Goal: Task Accomplishment & Management: Use online tool/utility

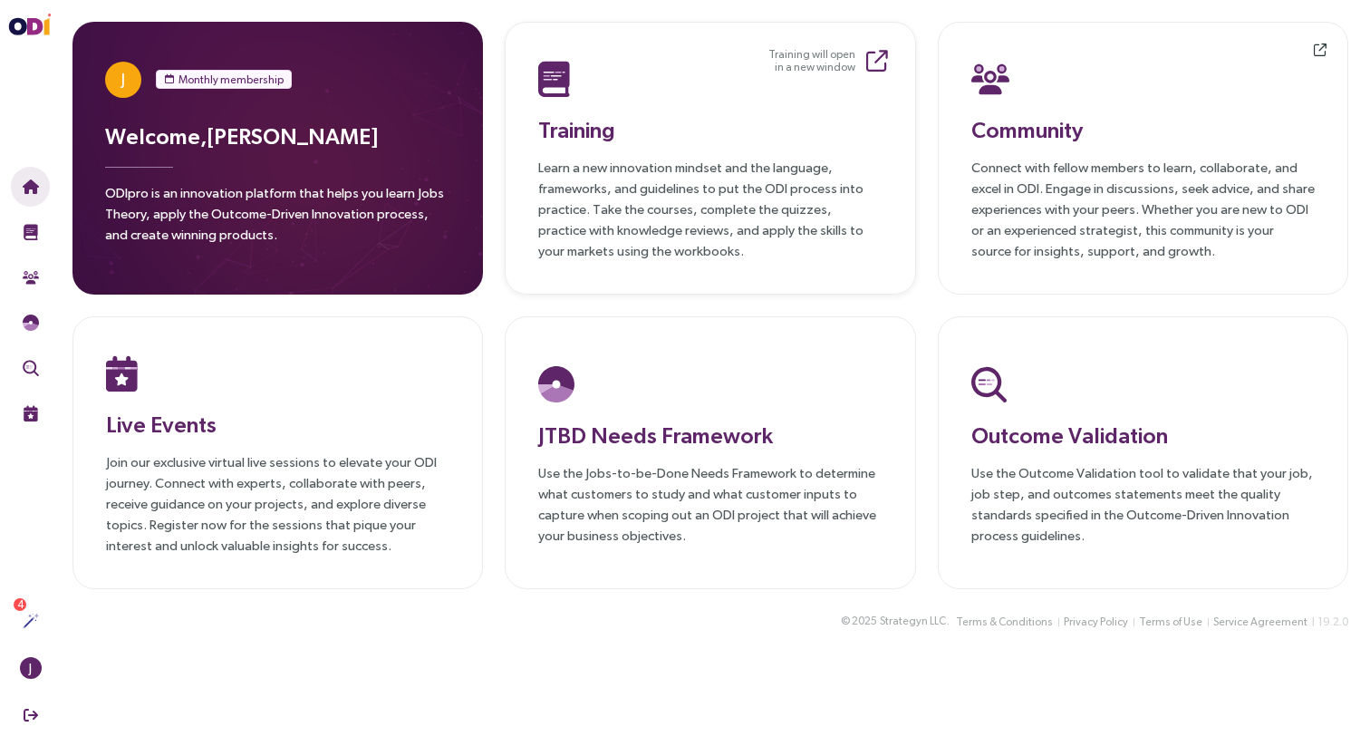
click at [676, 189] on p "Learn a new innovation mindset and the language, frameworks, and guidelines to …" at bounding box center [710, 209] width 344 height 104
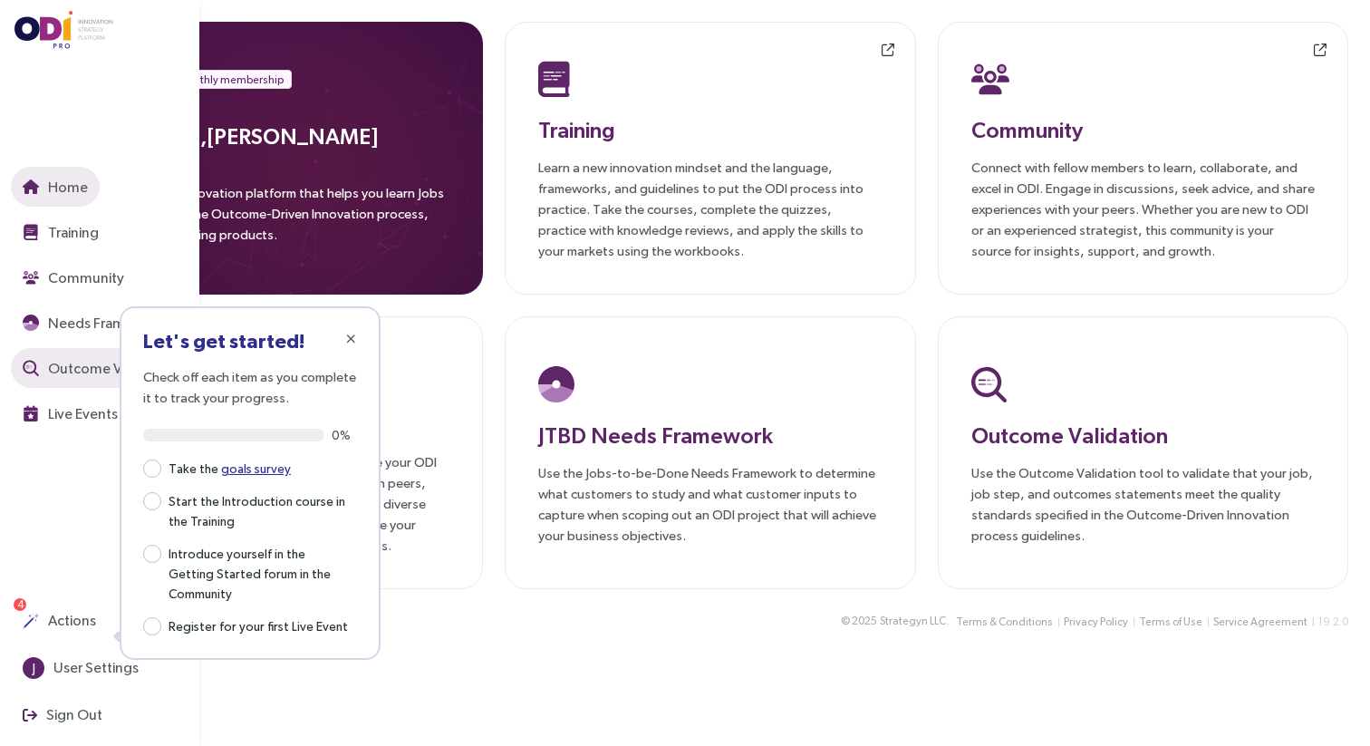
click at [96, 387] on button "Outcome Validation" at bounding box center [100, 368] width 179 height 40
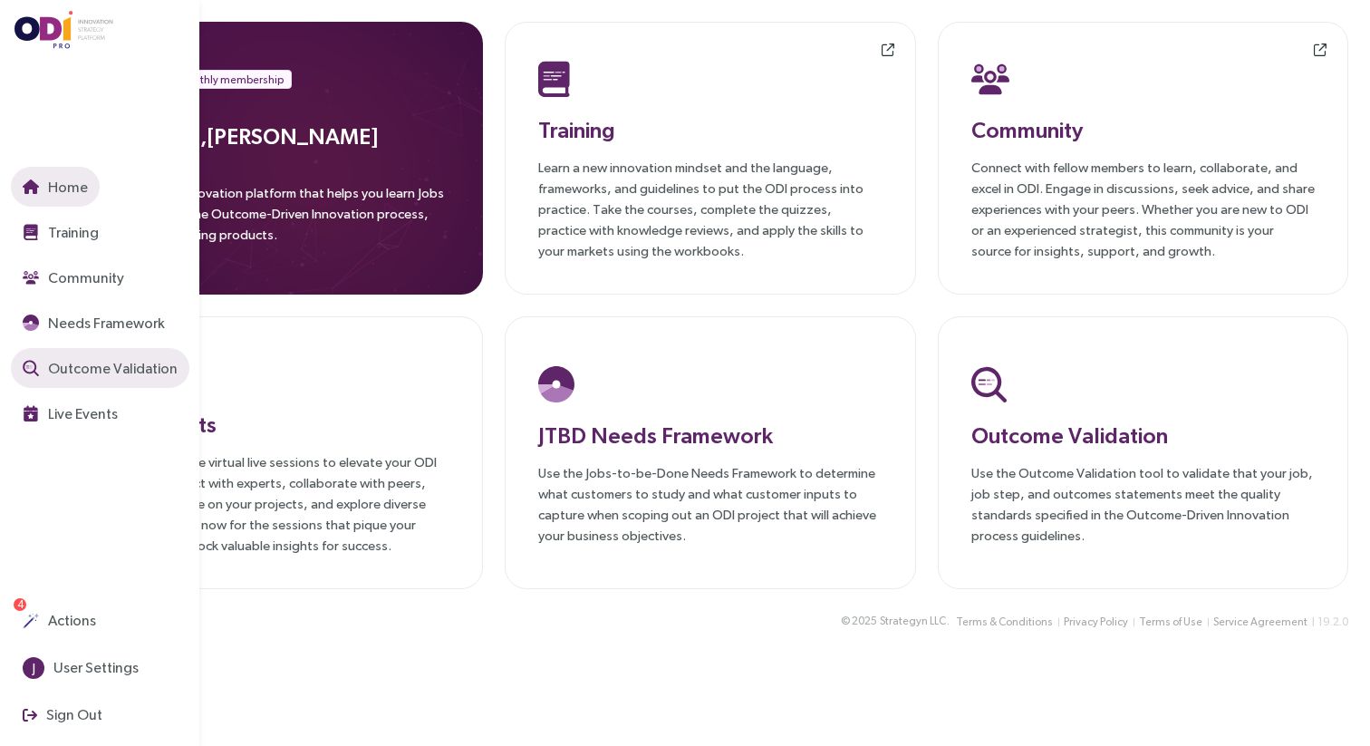
click at [88, 363] on span "Outcome Validation" at bounding box center [110, 368] width 133 height 23
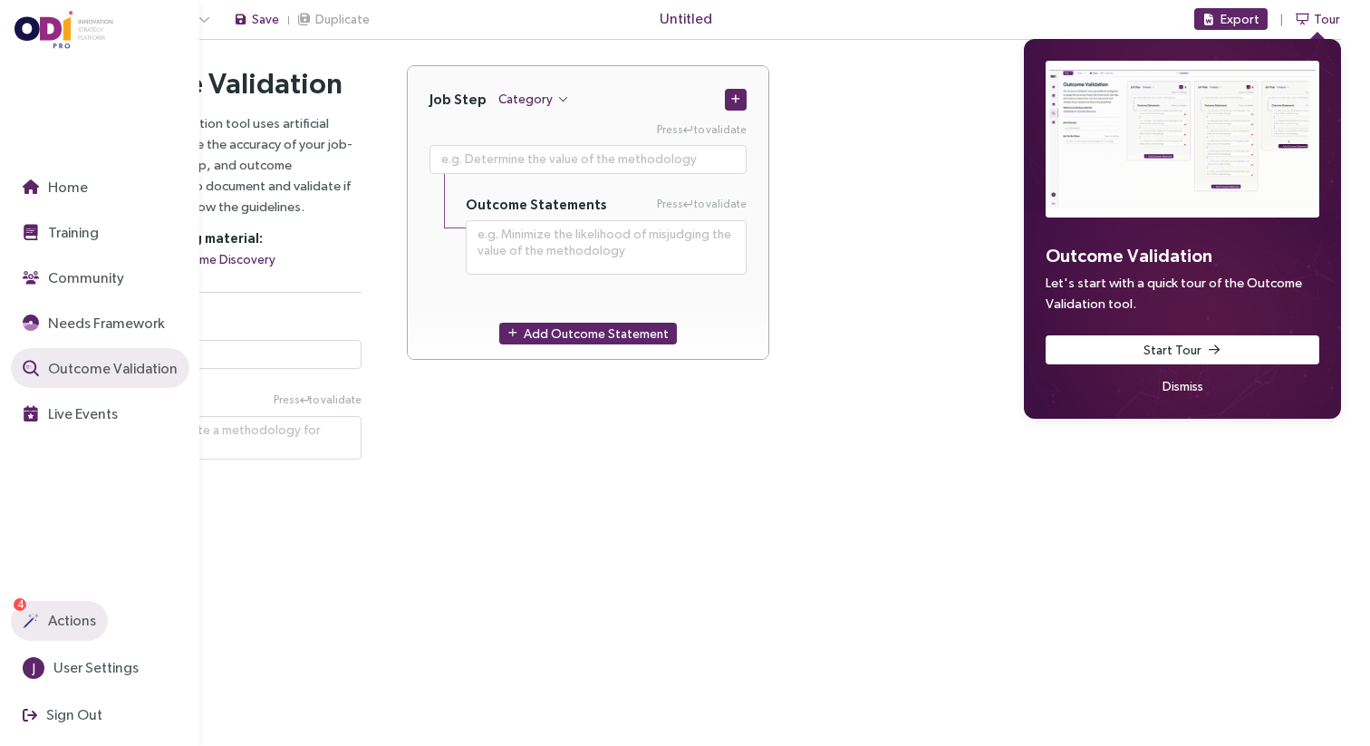
click at [68, 622] on span "Actions" at bounding box center [70, 620] width 52 height 23
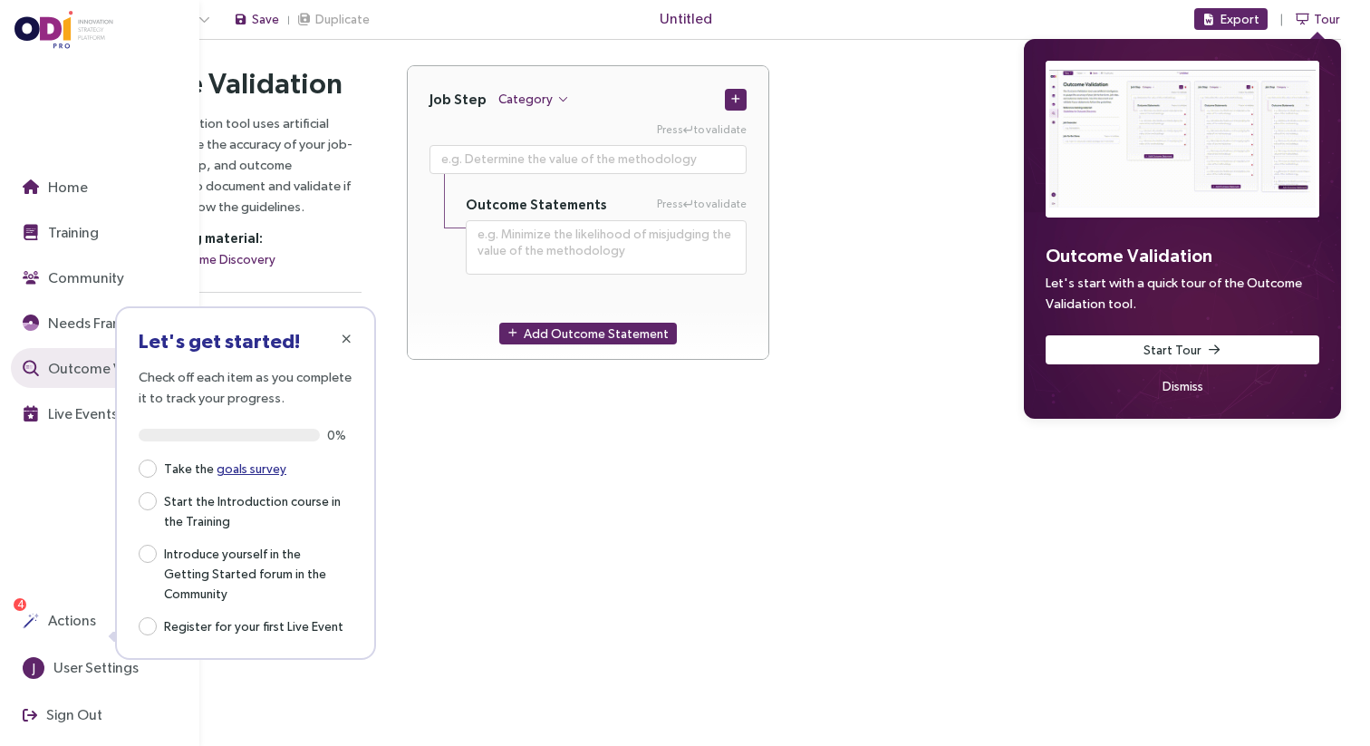
click at [23, 610] on span "4" at bounding box center [20, 604] width 6 height 13
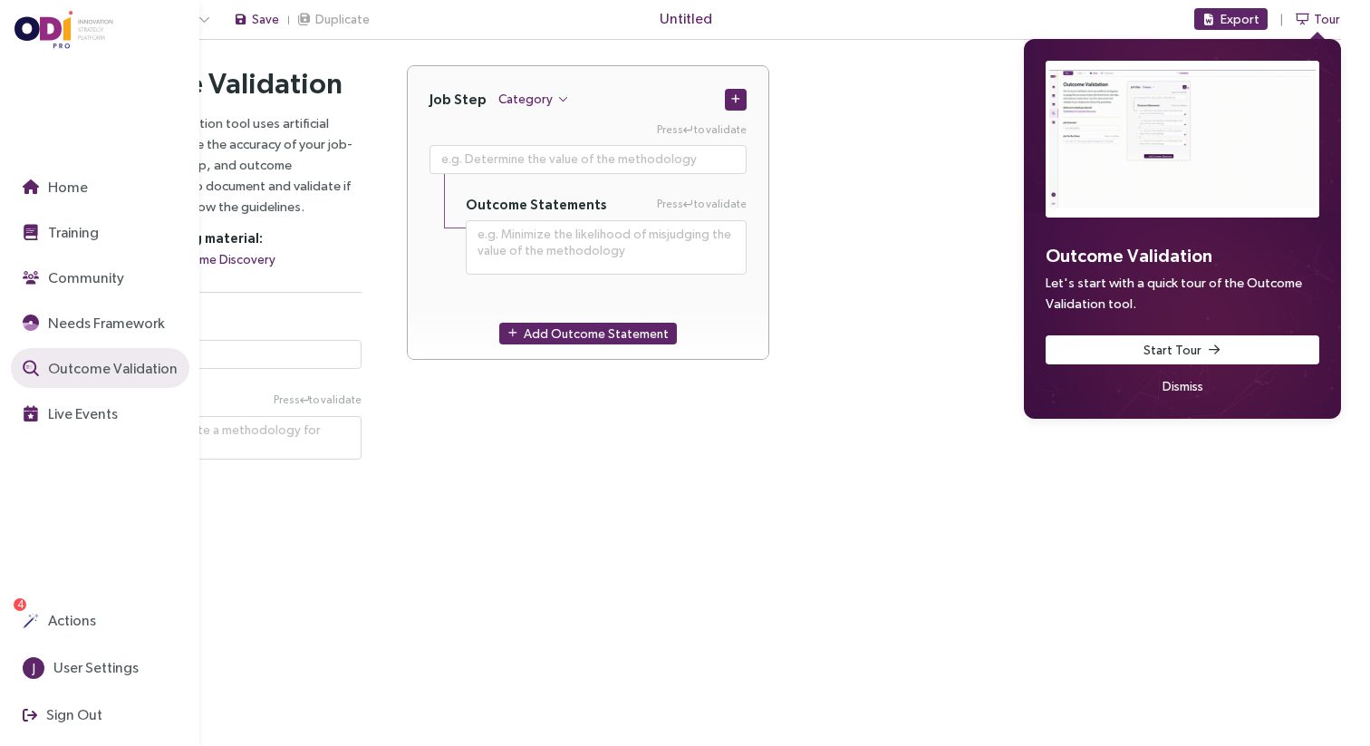
click at [48, 595] on div "Home Training Community Needs Framework Outcome Validation Live Events Actions …" at bounding box center [105, 373] width 189 height 746
click at [49, 607] on button "Actions" at bounding box center [59, 621] width 97 height 40
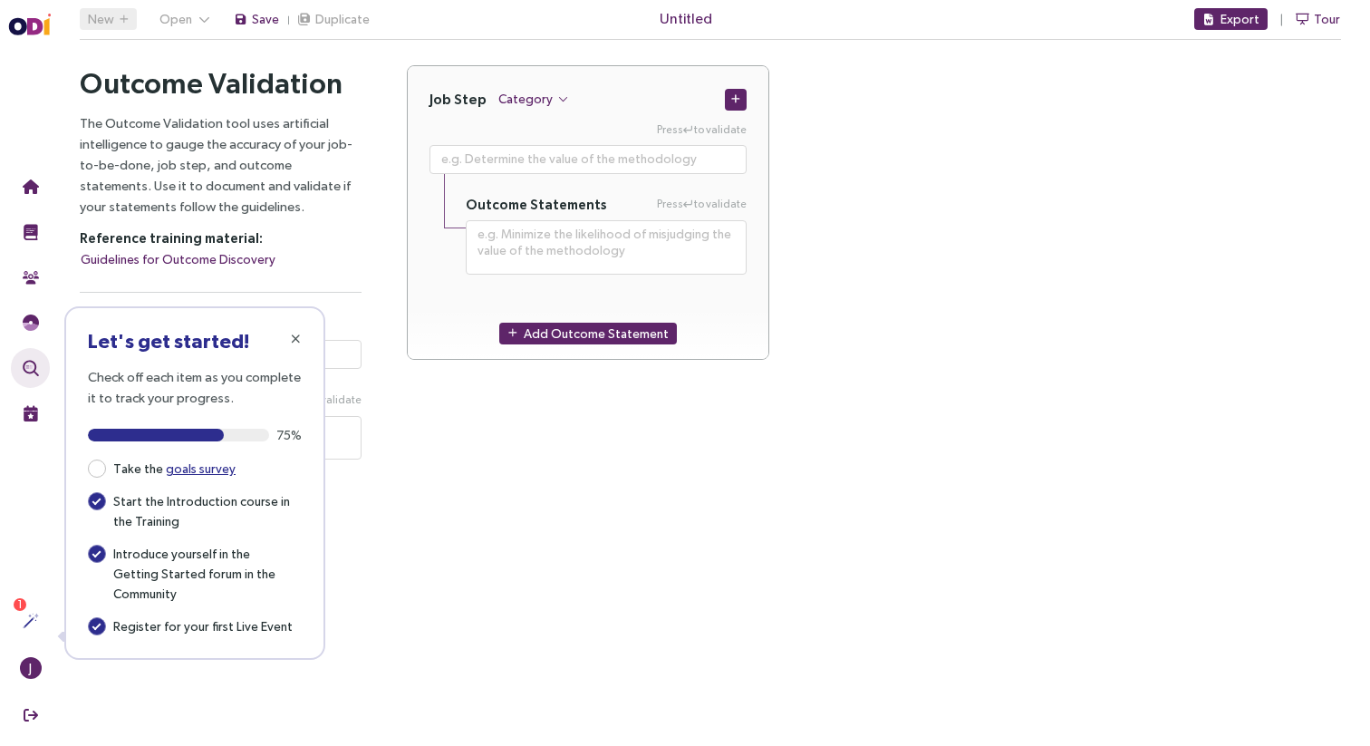
click at [96, 482] on div "Take the goals survey Start the Introduction course in the Training Introduce y…" at bounding box center [195, 546] width 214 height 179
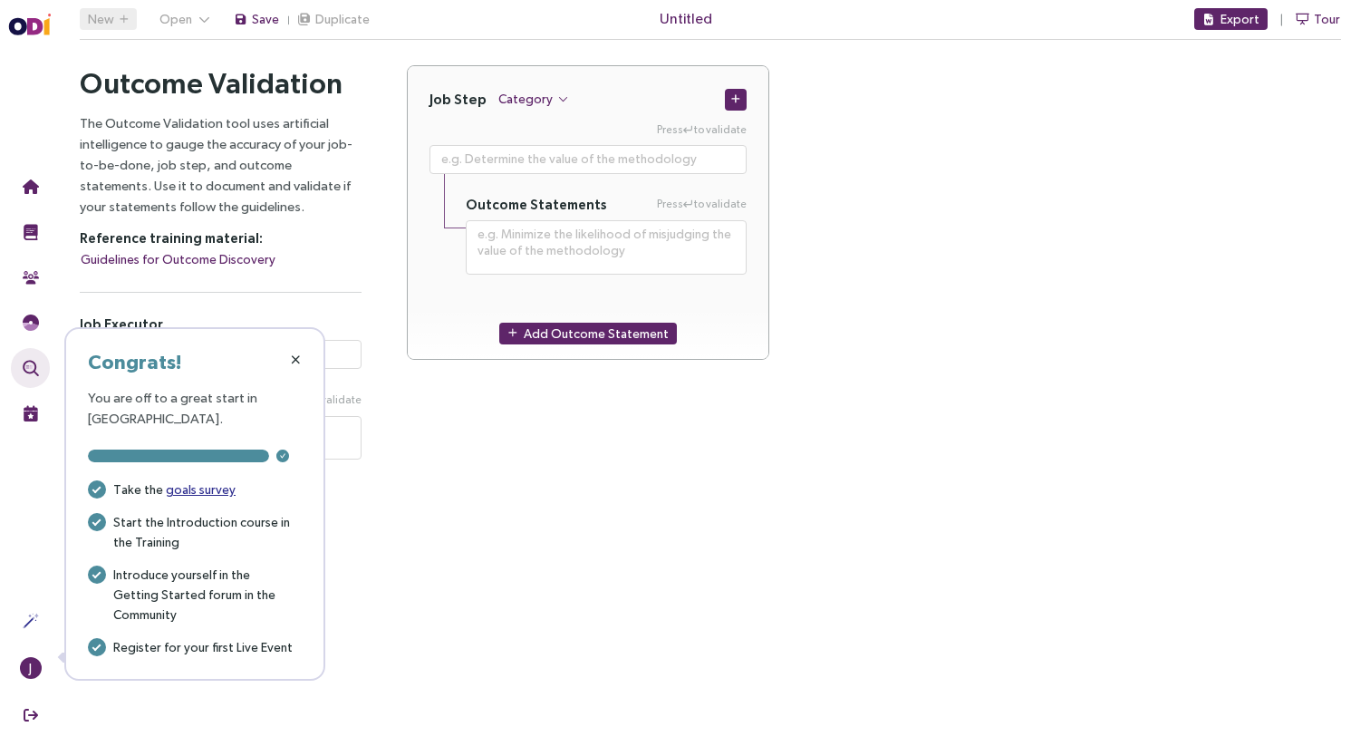
click at [294, 353] on span "button" at bounding box center [295, 360] width 15 height 15
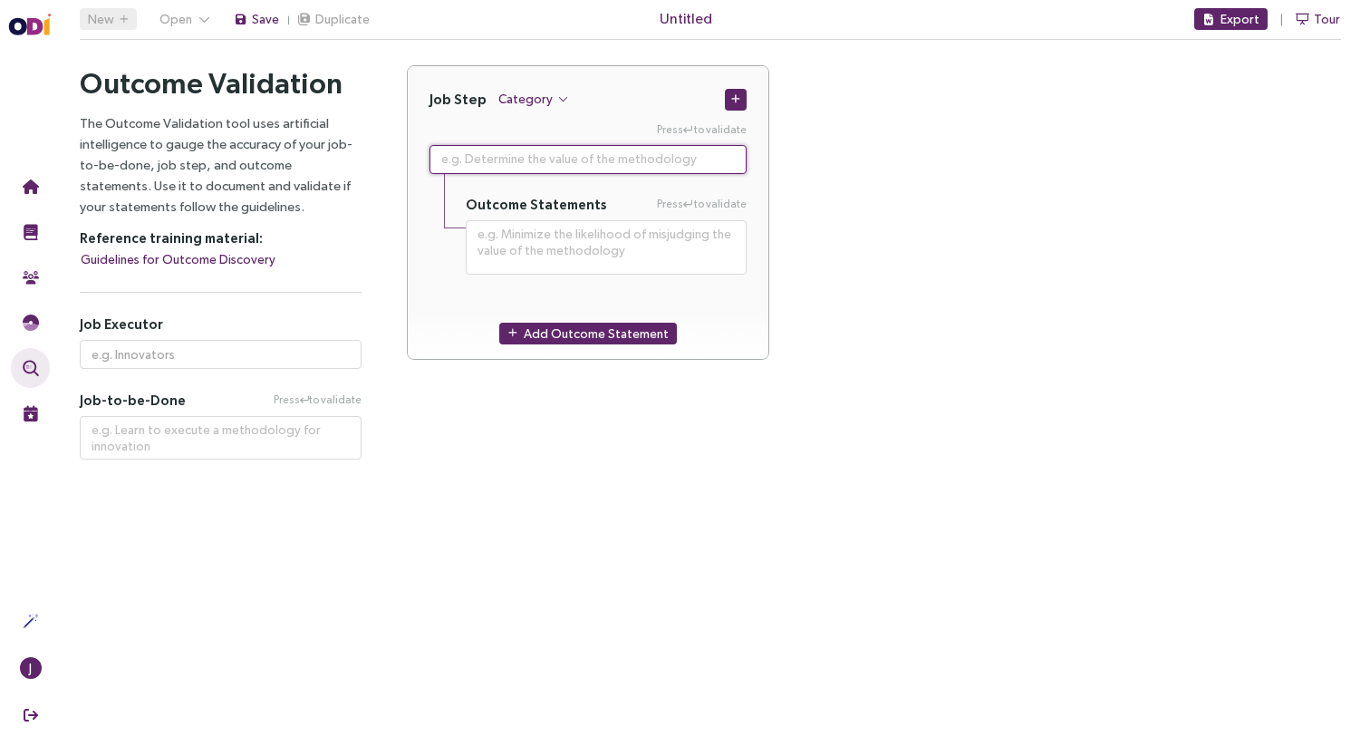
click at [494, 157] on textarea at bounding box center [588, 159] width 317 height 29
paste textarea "Evaluate the effectiveness of strategies by comparing KPIs to performance goals"
type textarea "**********"
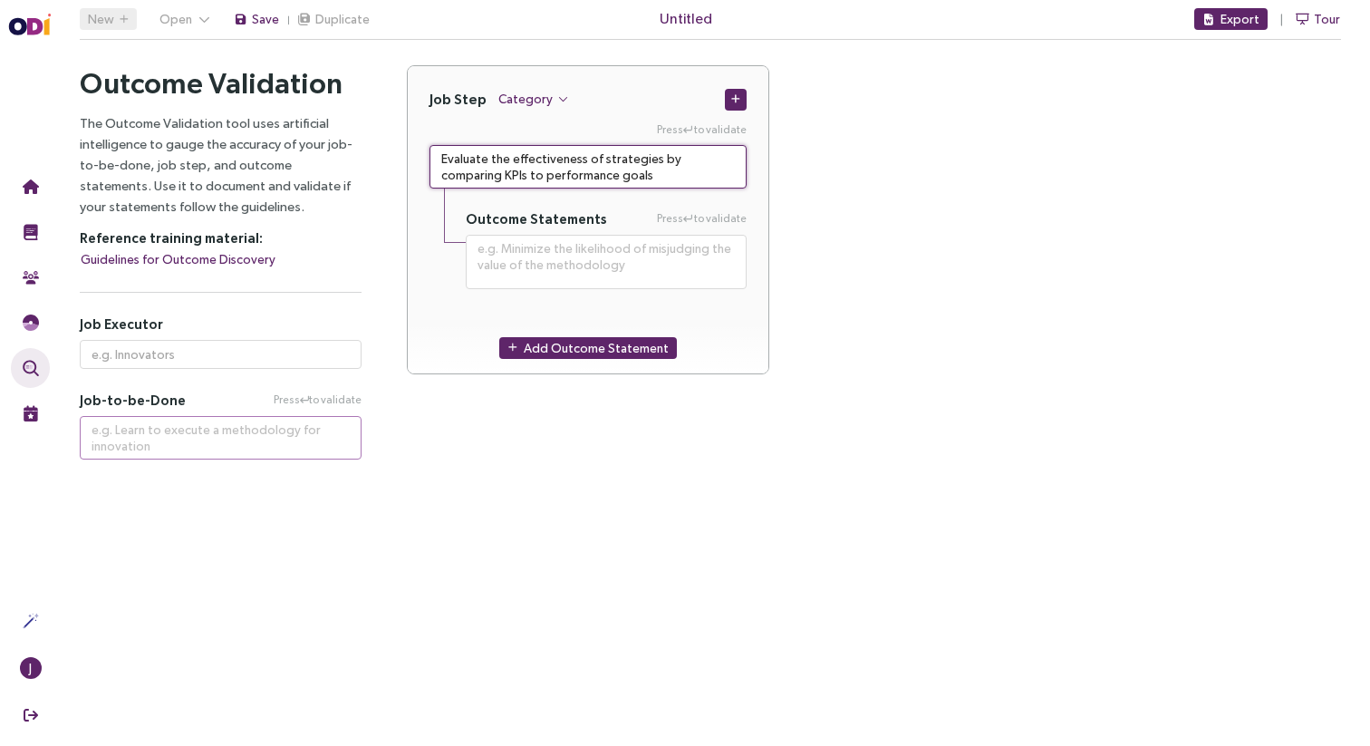
type textarea "Evaluate the effectiveness of strategies by comparing KPIs to performance goals"
click at [167, 427] on textarea "To enrich screen reader interactions, please activate Accessibility in Grammarl…" at bounding box center [221, 438] width 282 height 44
paste textarea "Evaluate the effectiveness of strategies by comparing KPIs to performance goals"
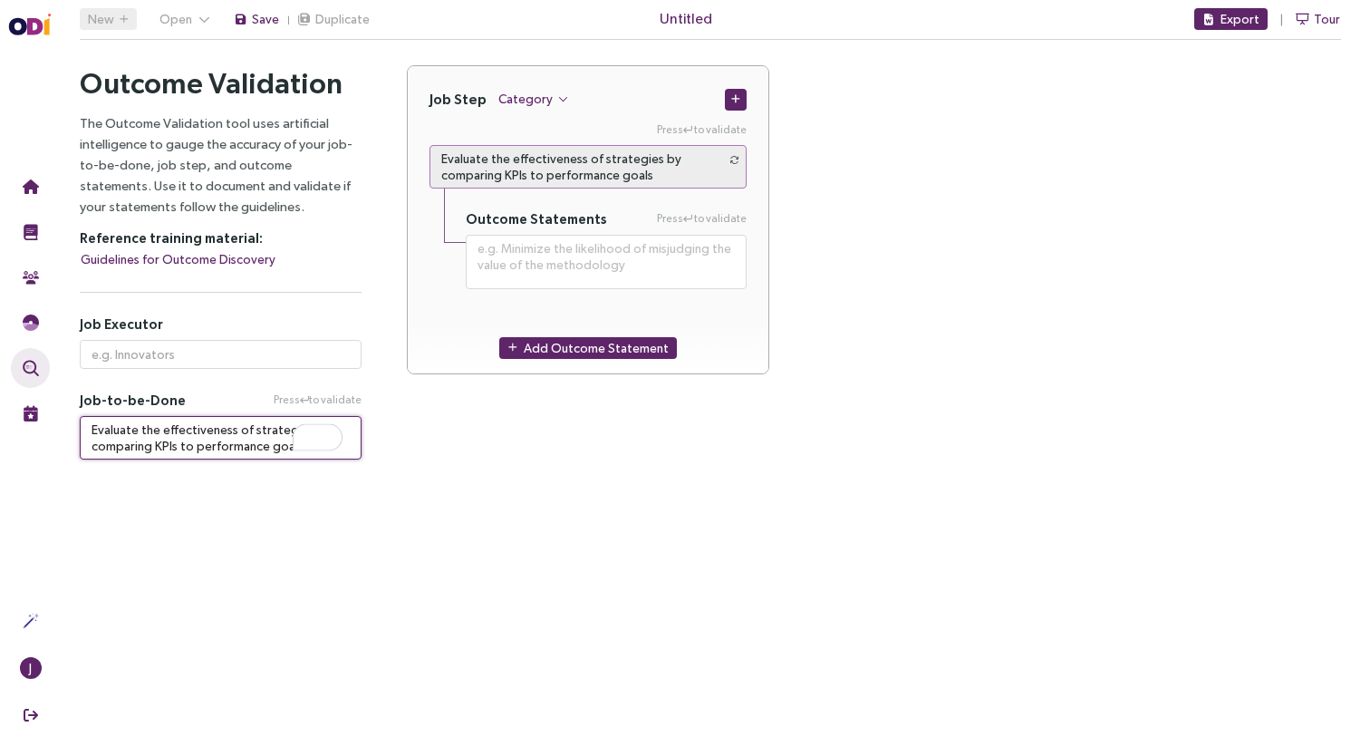
type textarea "Evaluate the effectiveness of strategies by comparing KPIs to performance goals"
click at [412, 150] on div "Press to validate Evaluate the effectiveness of strategies by comparing KPIs to…" at bounding box center [588, 216] width 361 height 190
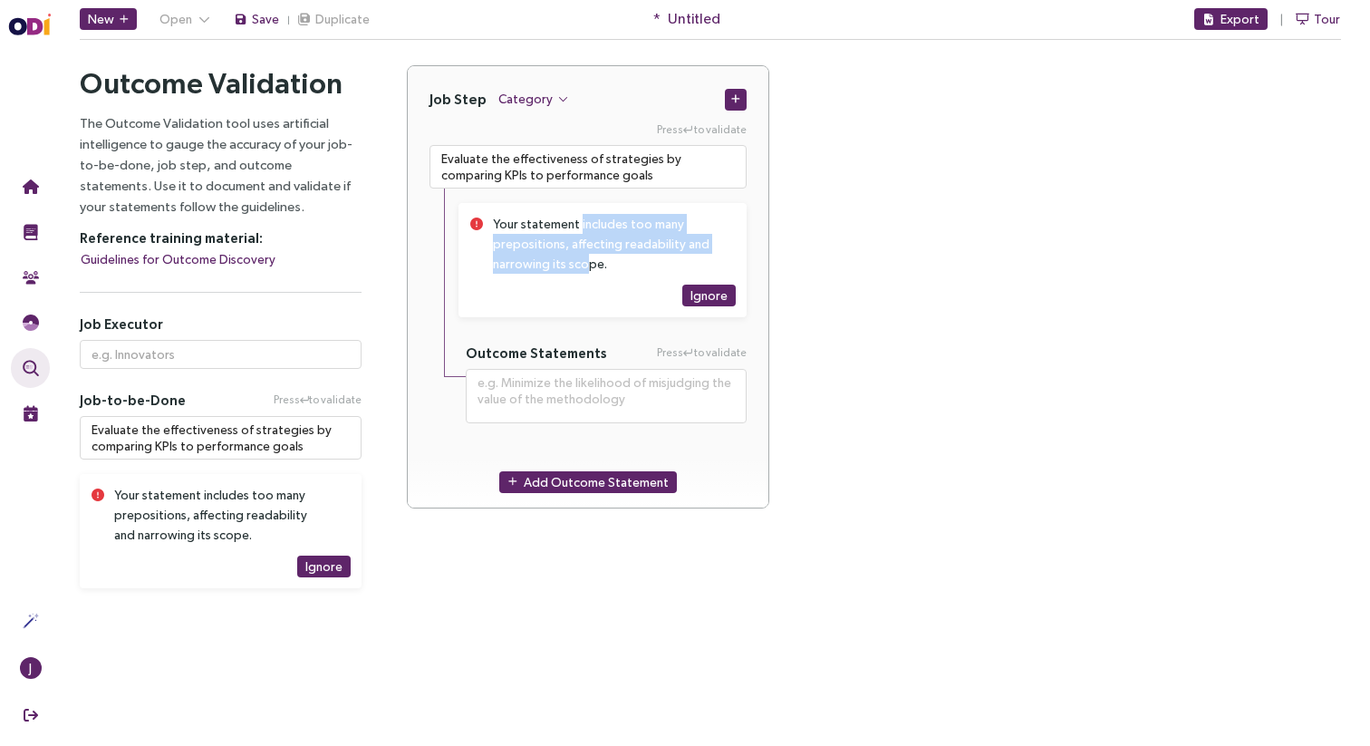
drag, startPoint x: 575, startPoint y: 223, endPoint x: 582, endPoint y: 256, distance: 33.4
click at [582, 257] on div "Your statement includes too many prepositions, affecting readability and narrow…" at bounding box center [603, 244] width 221 height 60
click at [582, 256] on div "Your statement includes too many prepositions, affecting readability and narrow…" at bounding box center [603, 244] width 221 height 60
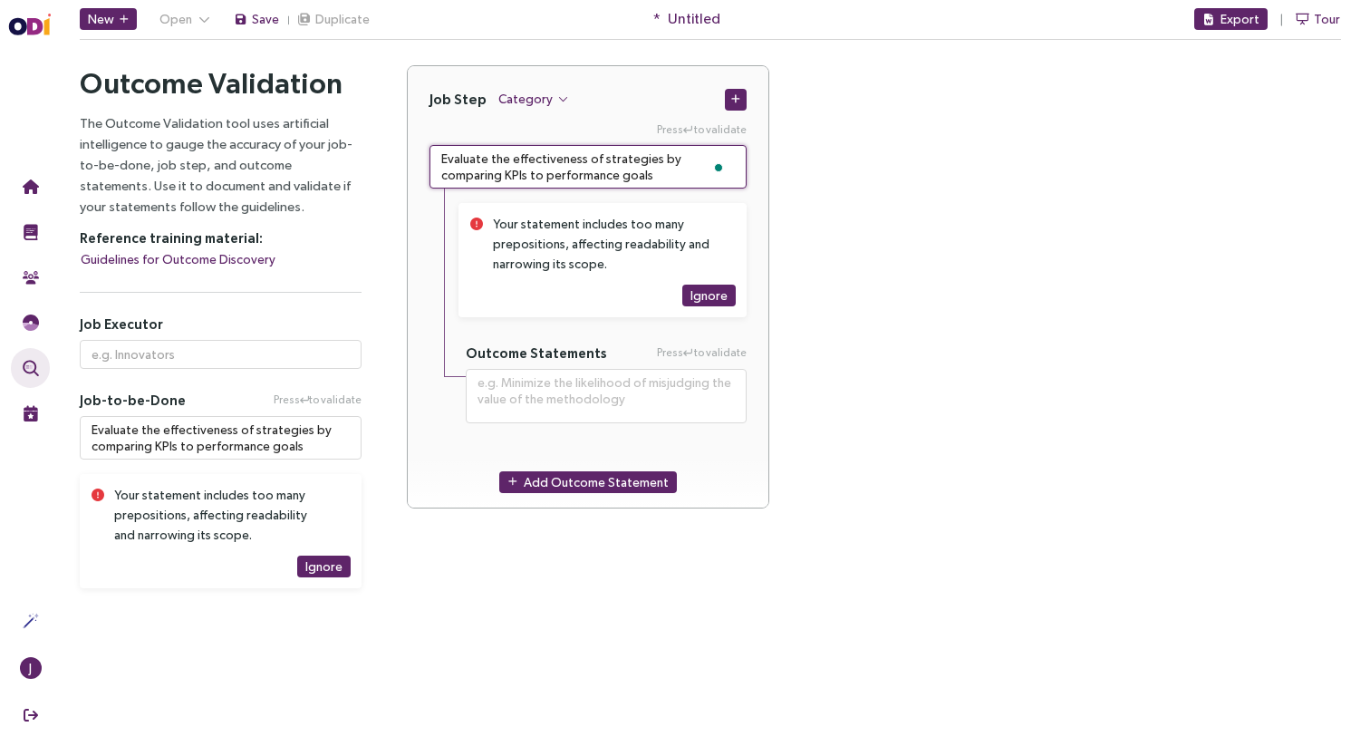
drag, startPoint x: 595, startPoint y: 178, endPoint x: 427, endPoint y: 155, distance: 169.2
click at [427, 155] on div "Press to validate Evaluate the effectiveness of strategies by comparing KPIs to…" at bounding box center [588, 283] width 361 height 324
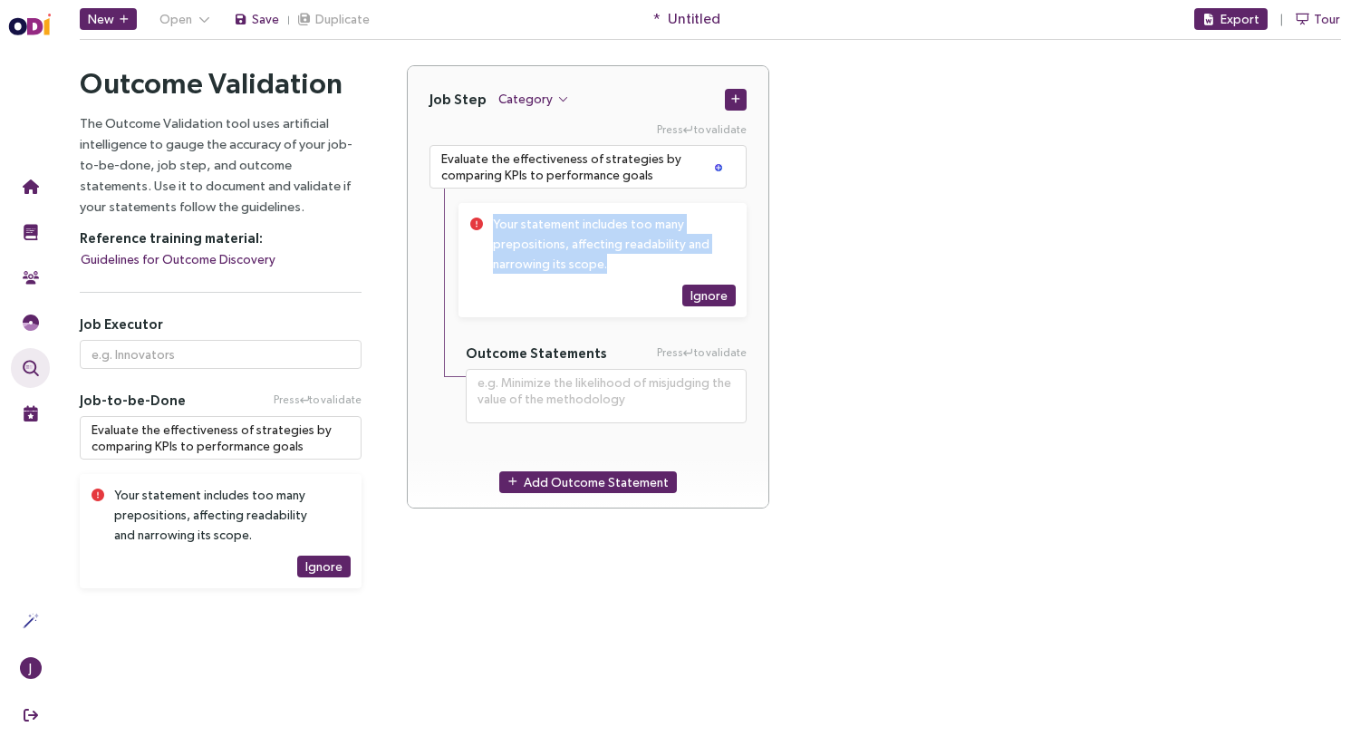
drag, startPoint x: 626, startPoint y: 266, endPoint x: 490, endPoint y: 223, distance: 142.7
click at [490, 223] on div "Your statement includes too many prepositions, affecting readability and narrow…" at bounding box center [603, 260] width 288 height 114
copy div "Your statement includes too many prepositions, affecting readability and narrow…"
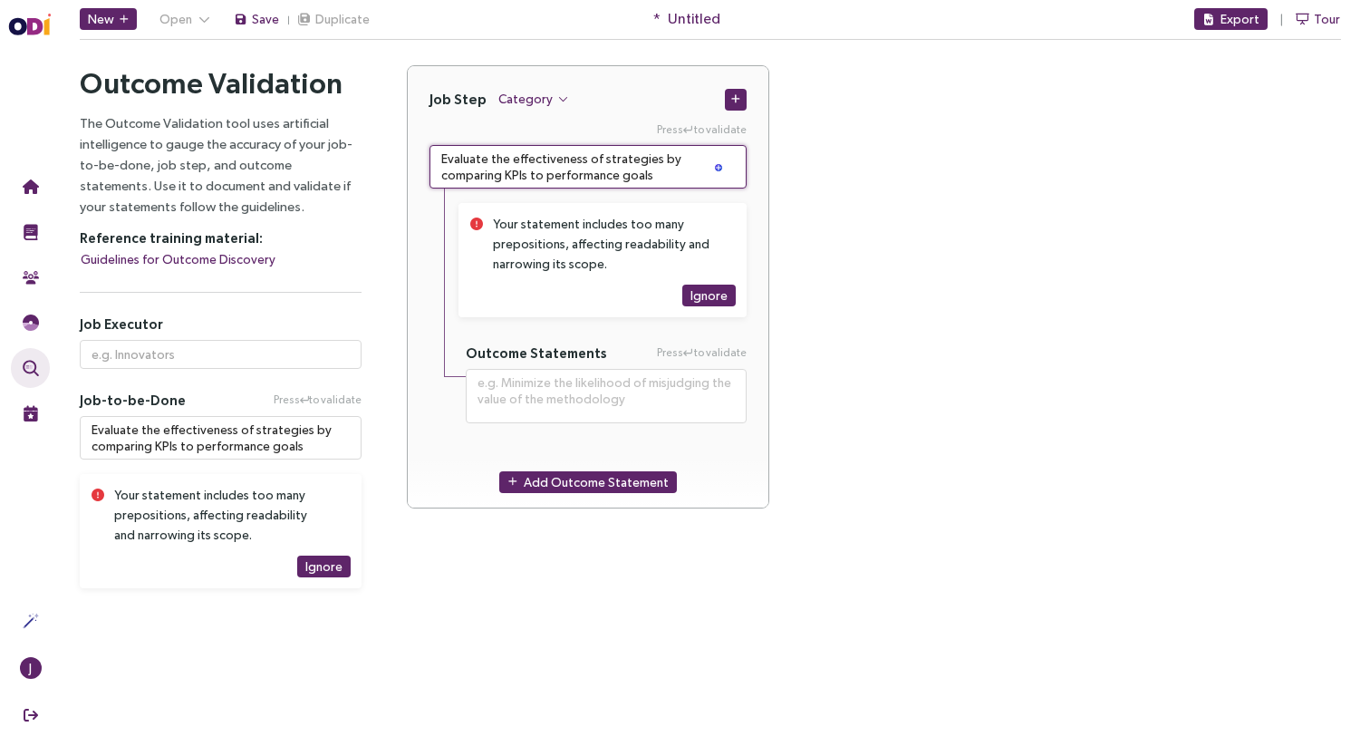
click at [712, 156] on span at bounding box center [719, 168] width 16 height 24
click at [634, 172] on textarea "Evaluate the effectiveness of strategies by comparing KPIs to performance goals" at bounding box center [588, 167] width 317 height 44
paste textarea "Adjust strategies to accommodate changing building conditions and evolving requ…"
type textarea "**********"
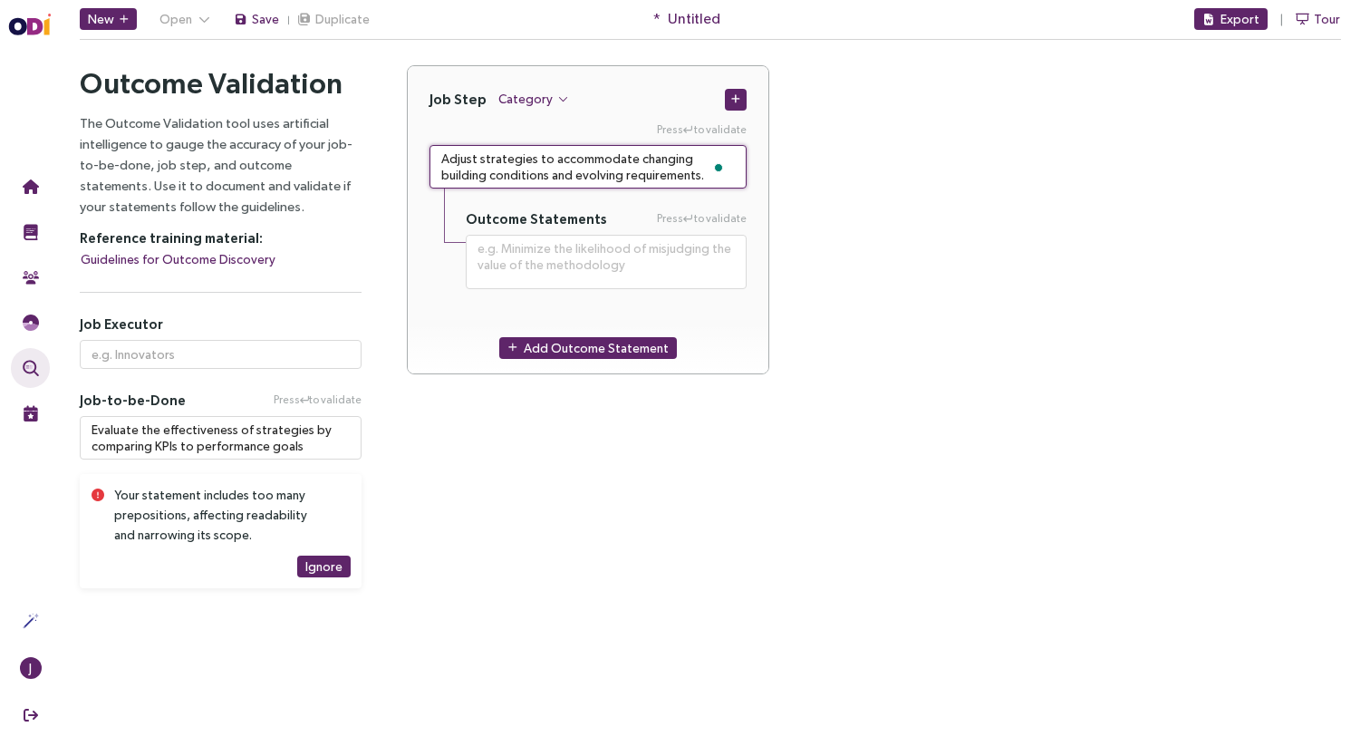
type textarea "Adjust strategies to accommodate changing building conditions and evolving requ…"
type textarea "**********"
type textarea "Adjust strategies to accommodate changing building conditions and evolving requ…"
click at [813, 176] on div "Job Step Category Press to validate Adjust strategies to accommodate changing b…" at bounding box center [874, 230] width 935 height 331
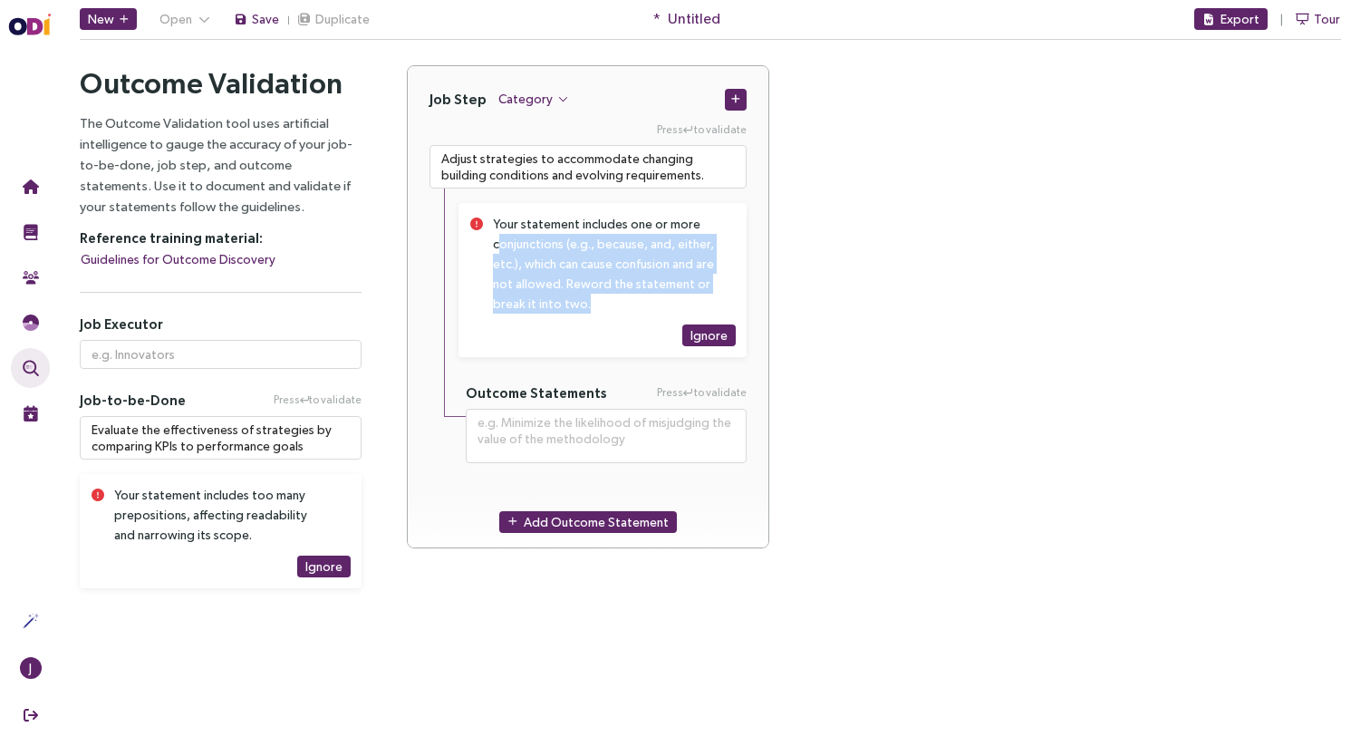
drag, startPoint x: 500, startPoint y: 244, endPoint x: 673, endPoint y: 306, distance: 184.1
click at [673, 306] on div "Your statement includes one or more conjunctions (e.g., because, and, either, e…" at bounding box center [603, 264] width 221 height 100
click at [673, 305] on div "Your statement includes one or more conjunctions (e.g., because, and, either, e…" at bounding box center [603, 264] width 221 height 100
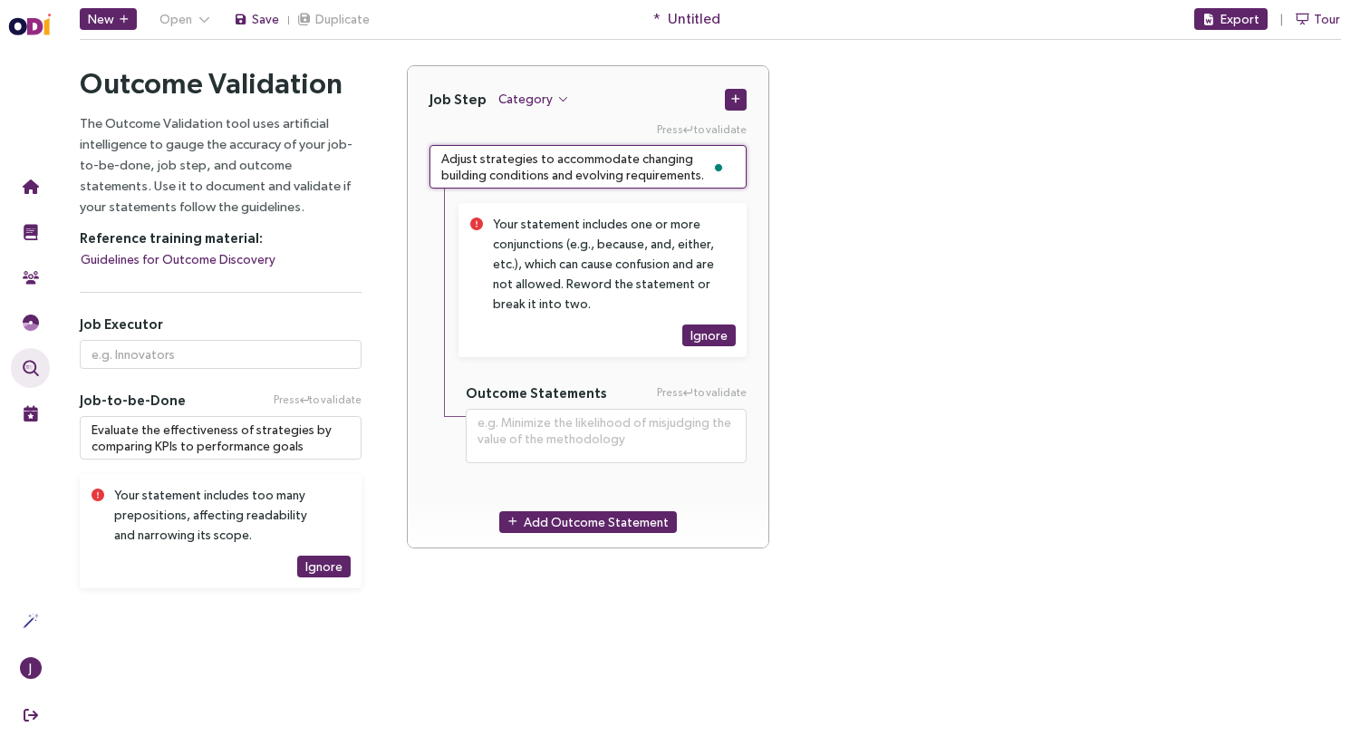
drag, startPoint x: 660, startPoint y: 178, endPoint x: 429, endPoint y: 154, distance: 232.3
click at [430, 154] on textarea "Adjust strategies to accommodate changing building conditions and evolving requ…" at bounding box center [588, 167] width 317 height 44
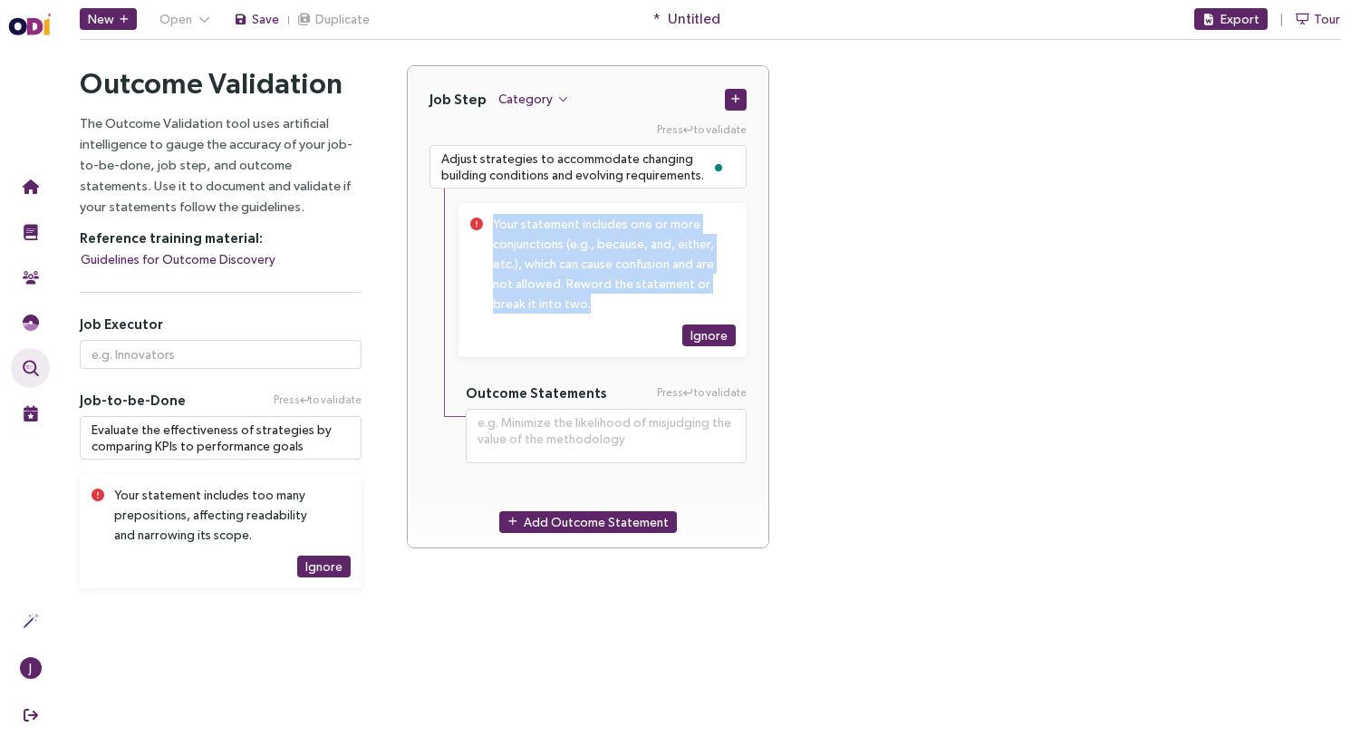
drag, startPoint x: 637, startPoint y: 299, endPoint x: 481, endPoint y: 239, distance: 167.0
click at [481, 239] on div "Your statement includes one or more conjunctions (e.g., because, and, either, e…" at bounding box center [603, 280] width 288 height 154
copy div "Your statement includes one or more conjunctions (e.g., because, and, either, e…"
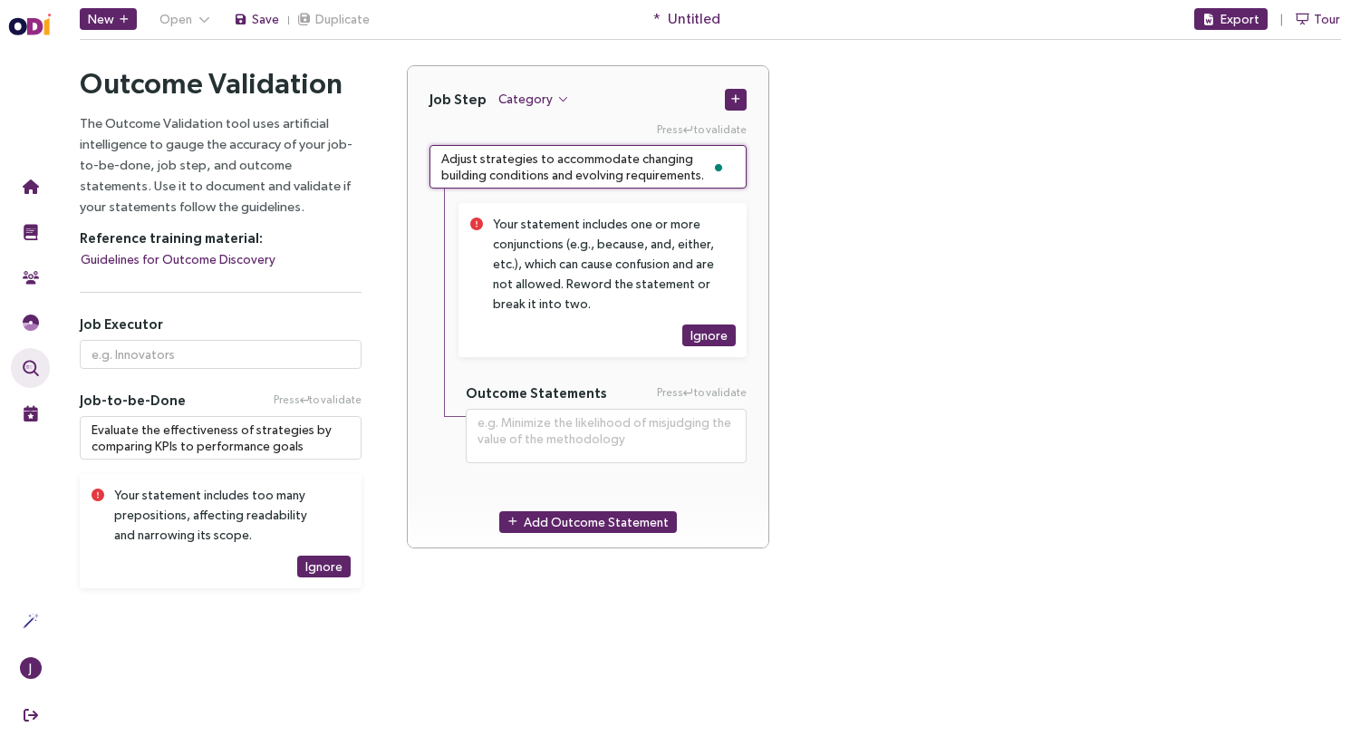
click at [543, 171] on textarea "Adjust strategies to accommodate changing building conditions and evolving requ…" at bounding box center [588, 167] width 317 height 44
paste textarea "To enrich screen reader interactions, please activate Accessibility in Grammarl…"
type textarea "**********"
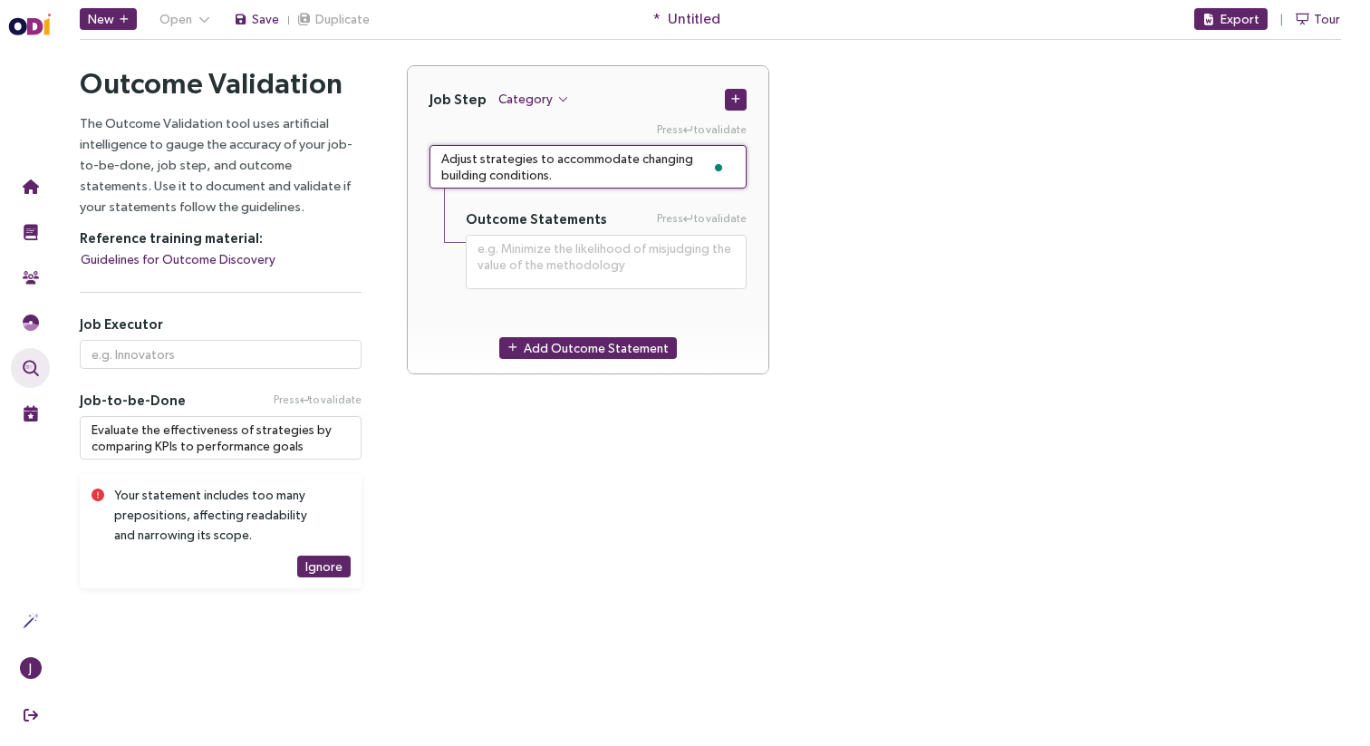
type textarea "Adjust strategies to accommodate changing building conditions."
click at [823, 201] on div "Job Step Category Press to validate Adjust strategies to accommodate changing b…" at bounding box center [874, 230] width 935 height 331
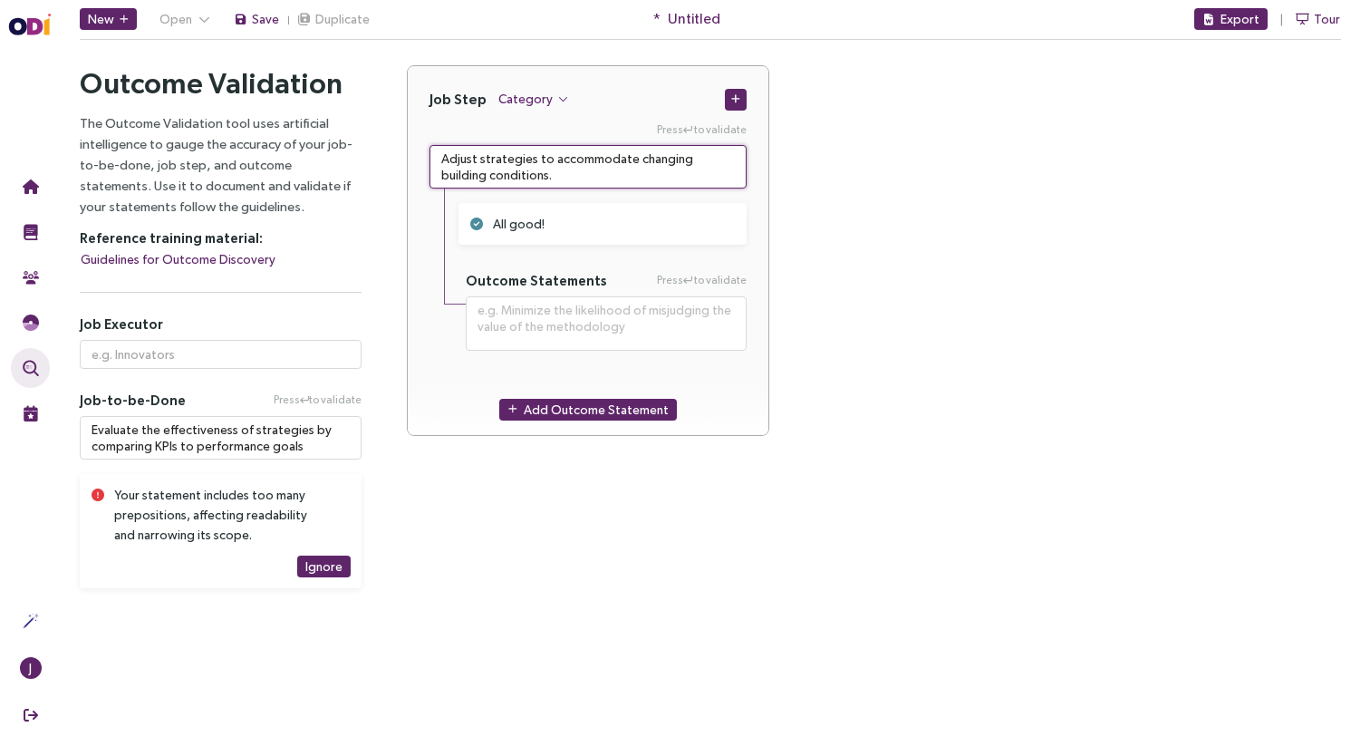
click at [538, 150] on textarea "Adjust strategies to accommodate changing building conditions." at bounding box center [588, 167] width 317 height 44
paste textarea "Standardise and integrate building data to enable consistent analysis"
type textarea "**********"
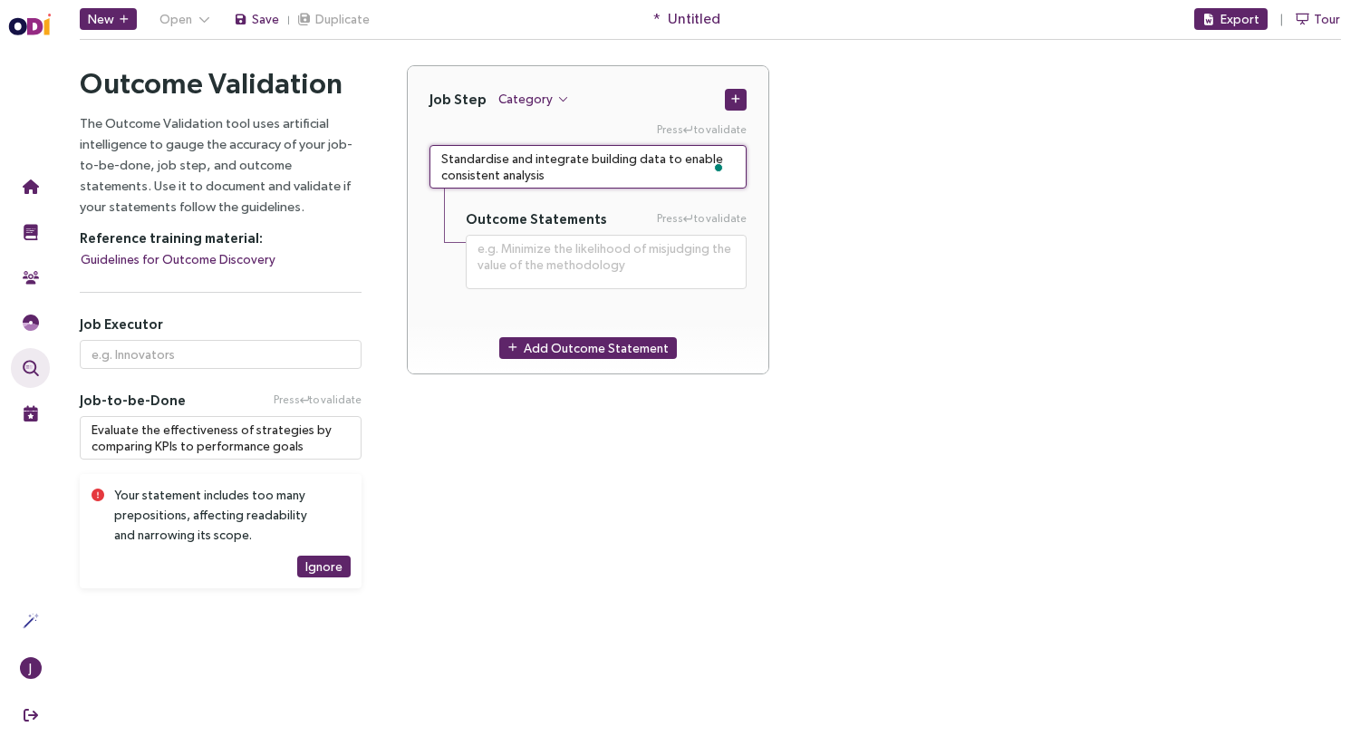
type textarea "Standardise and integrate building data to enable consistent analysis"
click at [825, 193] on div "Job Step Category Press to validate Standardise and integrate building data to …" at bounding box center [874, 230] width 935 height 331
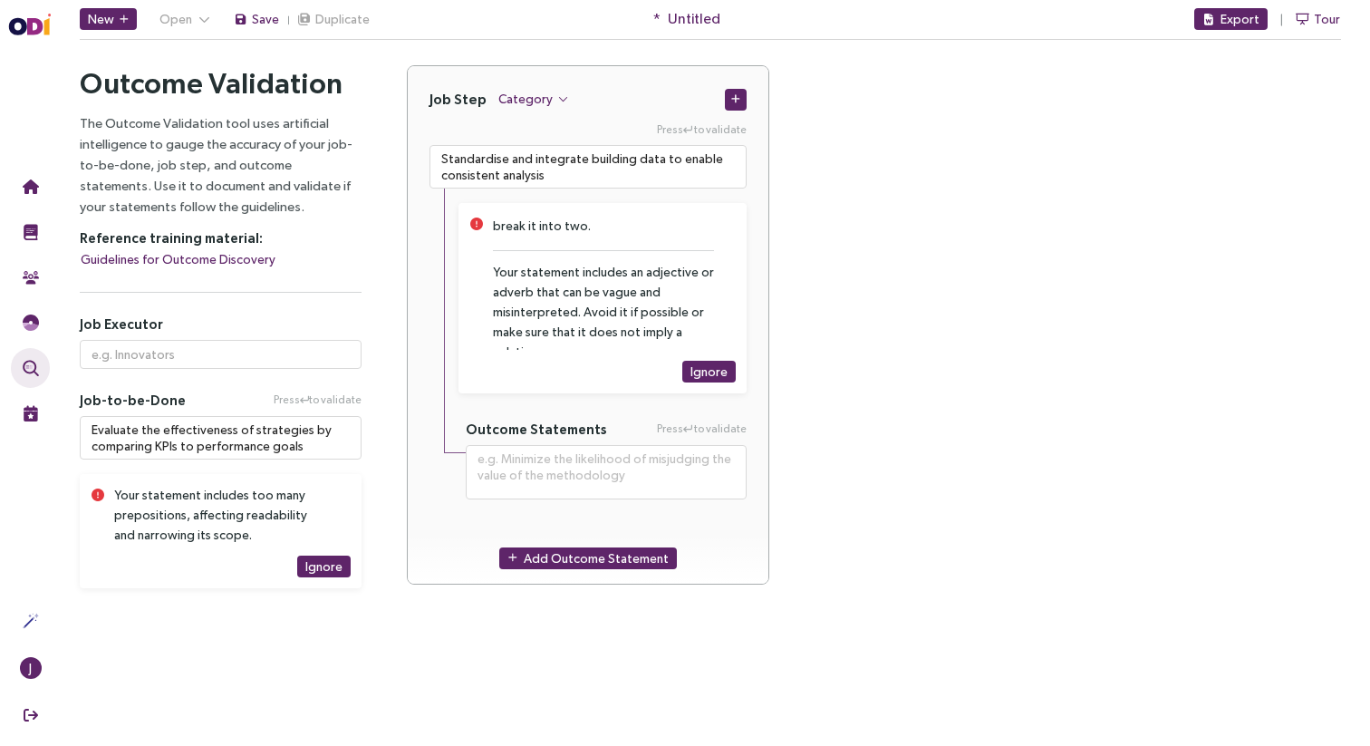
scroll to position [90, 0]
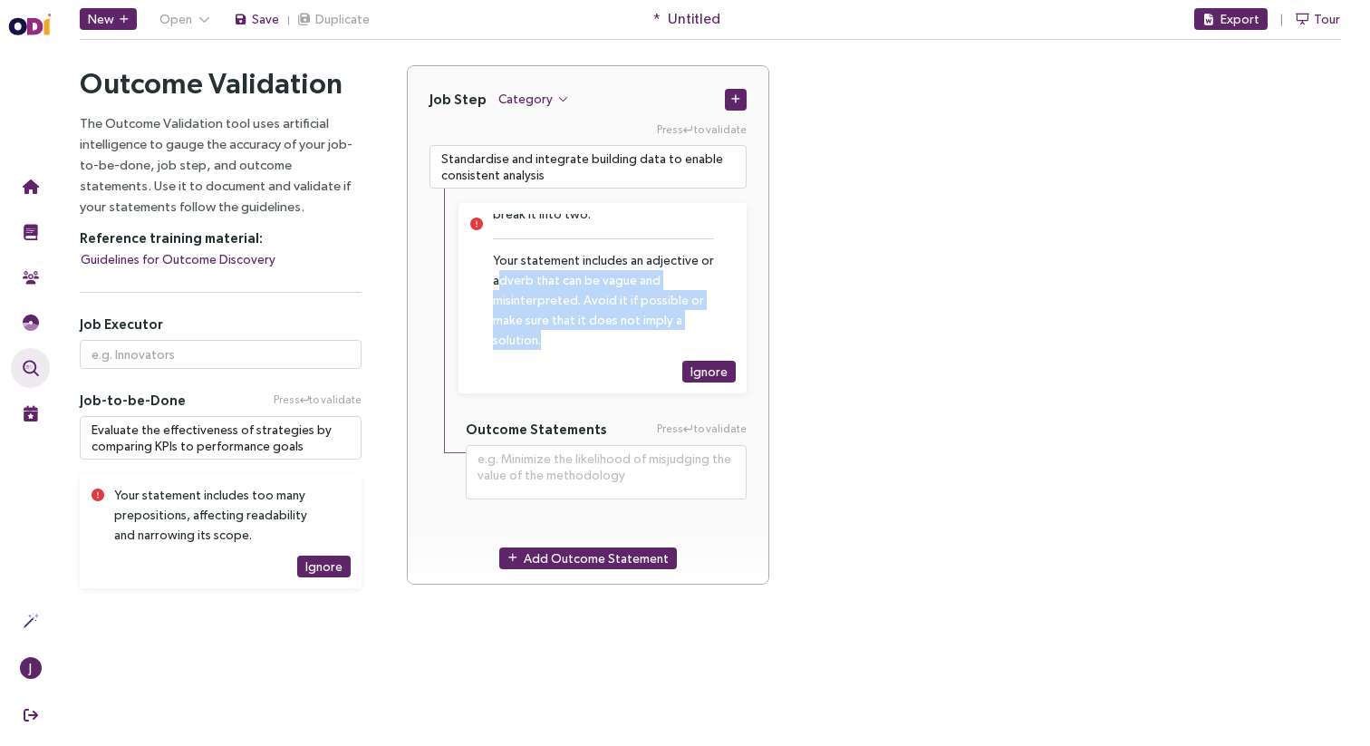
drag, startPoint x: 497, startPoint y: 280, endPoint x: 644, endPoint y: 334, distance: 156.6
click at [644, 334] on div "Your statement includes an adjective or adverb that can be vague and misinterpr…" at bounding box center [603, 300] width 221 height 100
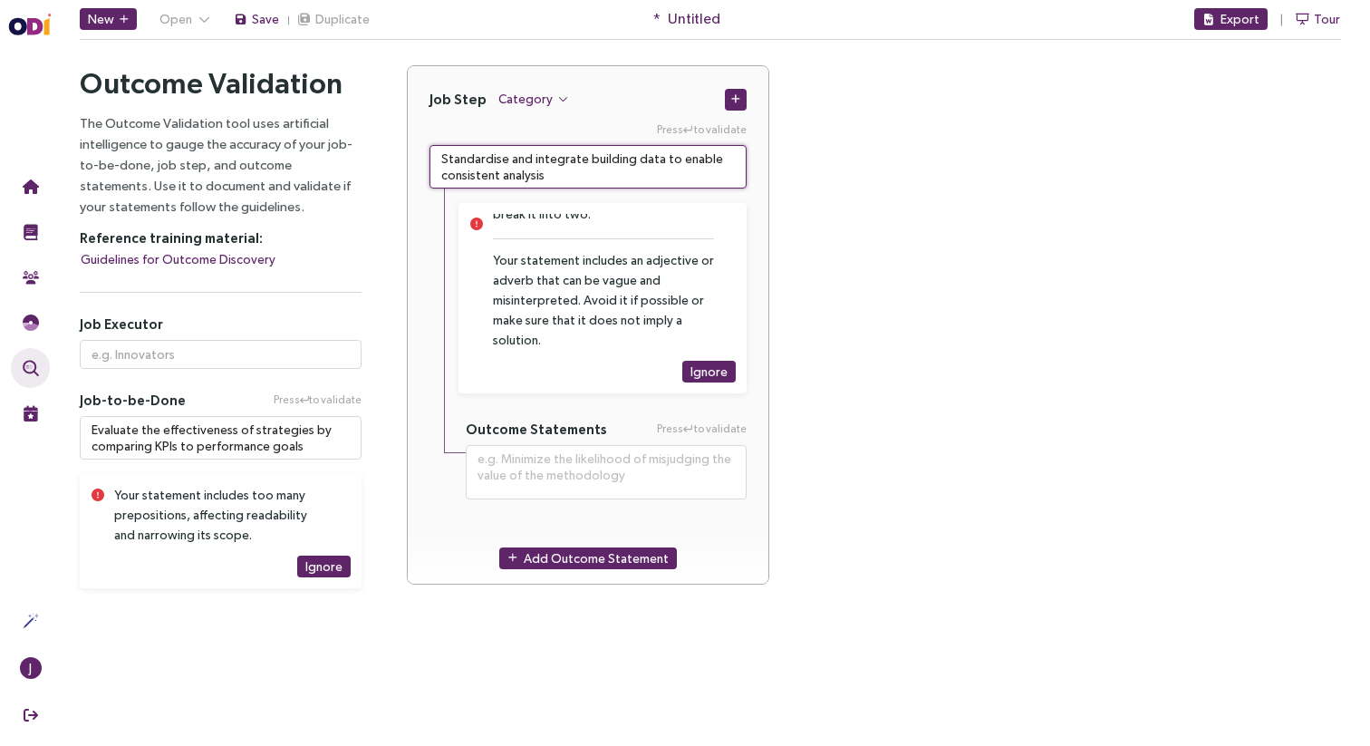
click at [631, 179] on textarea "Standardise and integrate building data to enable consistent analysis" at bounding box center [588, 167] width 317 height 44
paste textarea "Configure system integrations, rules, and resources before execution."
type textarea "**********"
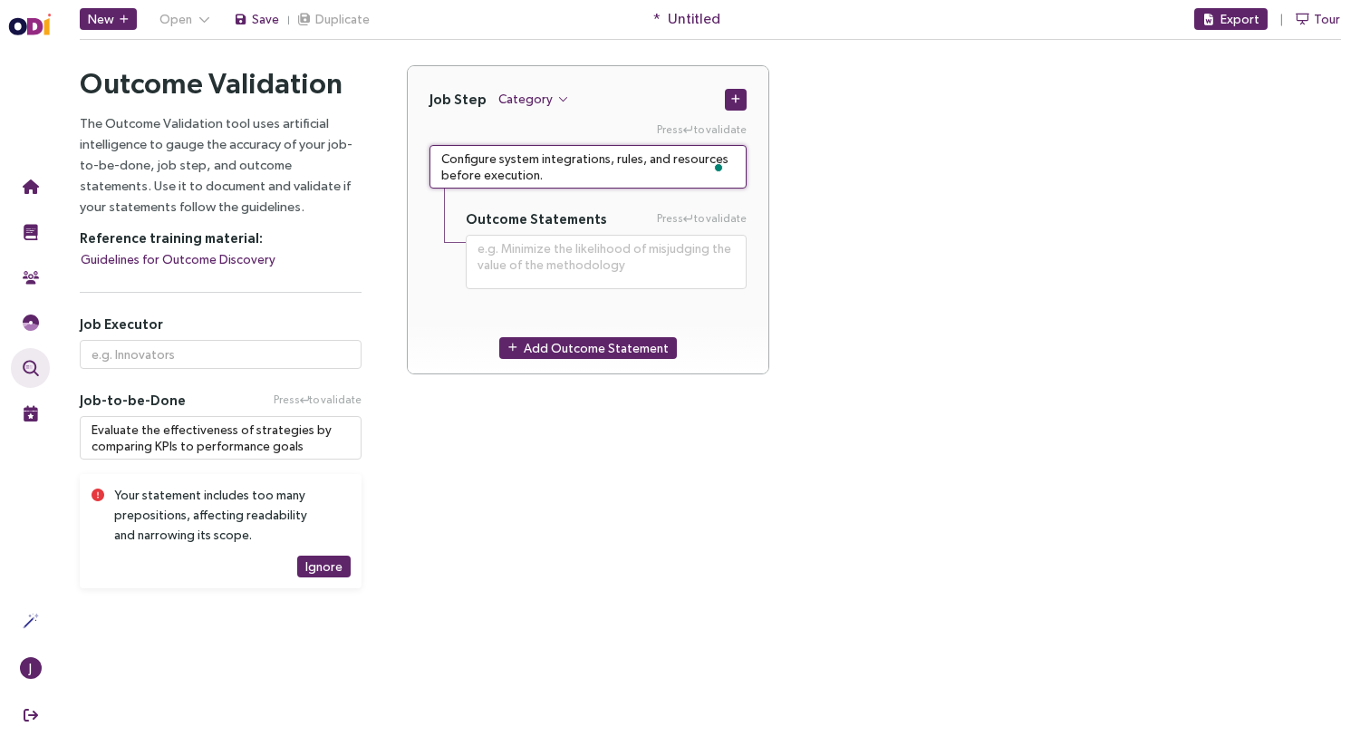
type textarea "Configure system integrations, rules, and resources before execution."
click at [864, 171] on div "Job Step Category Press to validate Configure system integrations, rules, and r…" at bounding box center [874, 230] width 935 height 331
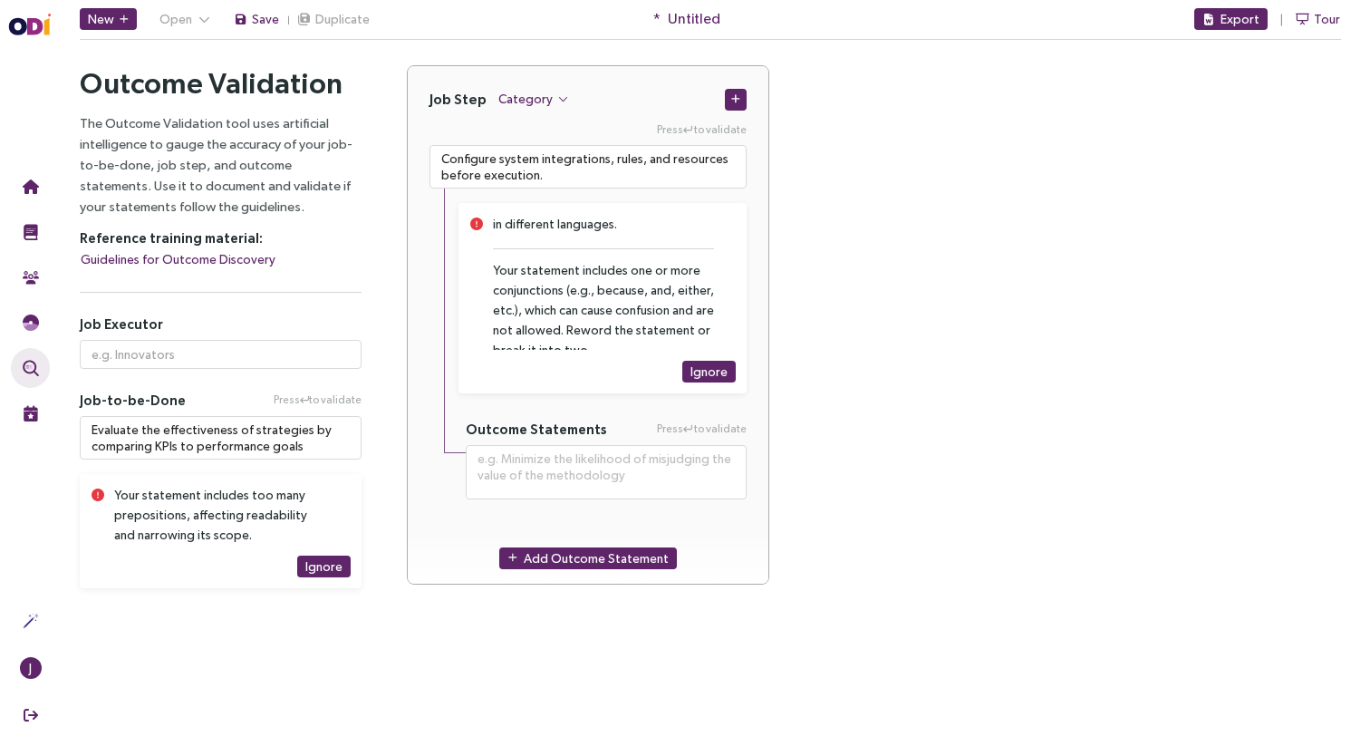
scroll to position [70, 0]
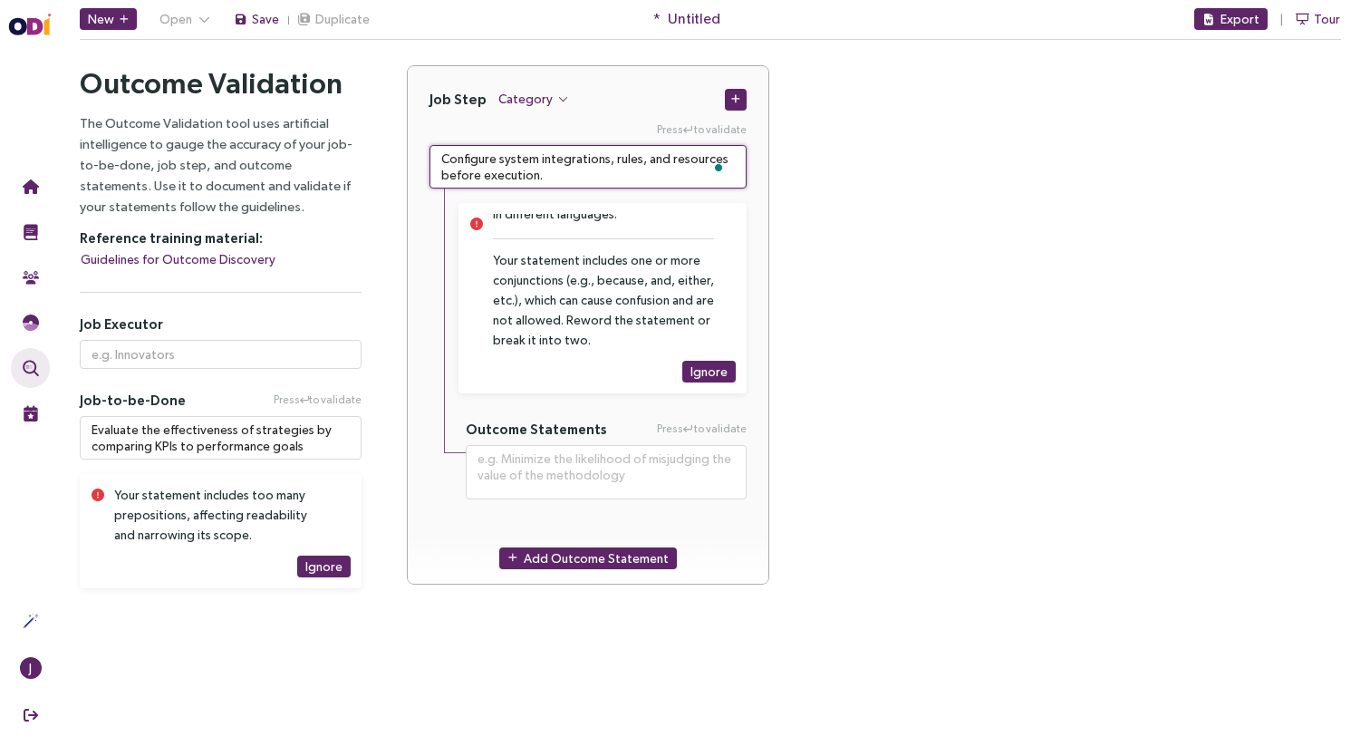
drag, startPoint x: 545, startPoint y: 182, endPoint x: 440, endPoint y: 156, distance: 107.5
click at [440, 156] on textarea "Configure system integrations, rules, and resources before execution." at bounding box center [588, 167] width 317 height 44
click at [927, 169] on div "Job Step Category Press to validate Configure system integrations, rules, and r…" at bounding box center [874, 335] width 935 height 541
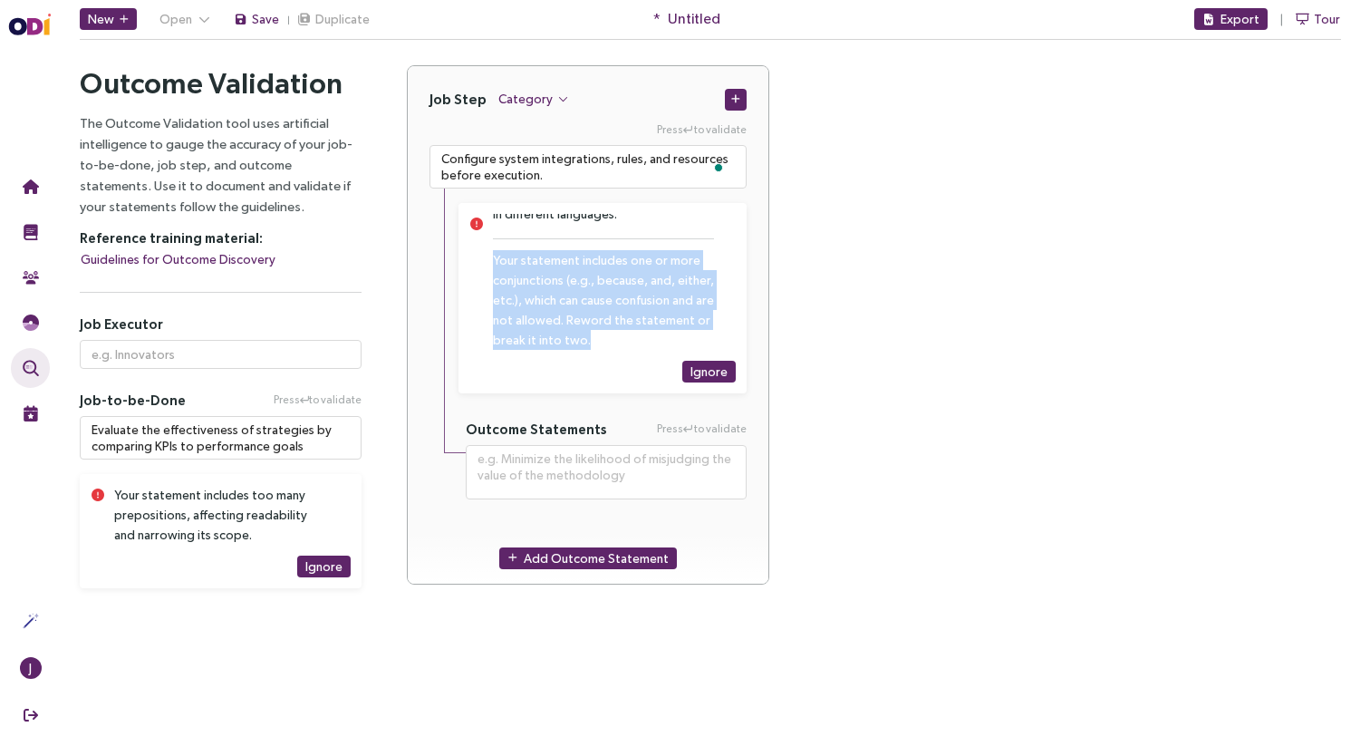
drag, startPoint x: 615, startPoint y: 344, endPoint x: 494, endPoint y: 260, distance: 146.6
click at [493, 260] on div "Your statement includes one or more conjunctions (e.g., because, and, either, e…" at bounding box center [603, 300] width 221 height 100
copy div "Your statement includes one or more conjunctions (e.g., because, and, either, e…"
